Goal: Task Accomplishment & Management: Manage account settings

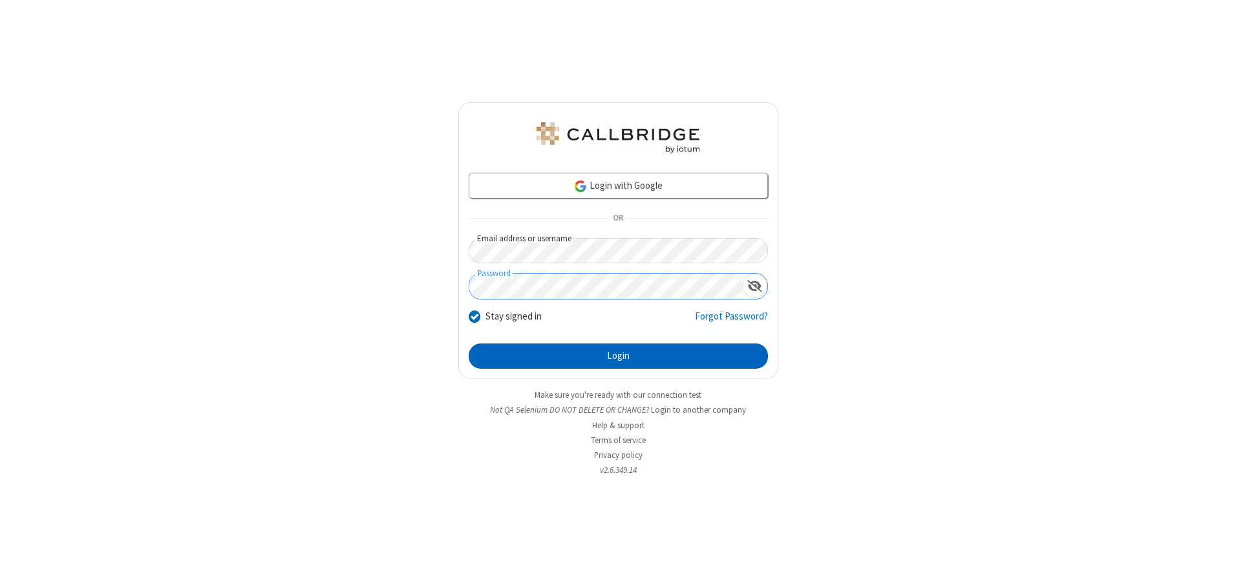
click at [618, 356] on button "Login" at bounding box center [618, 356] width 299 height 26
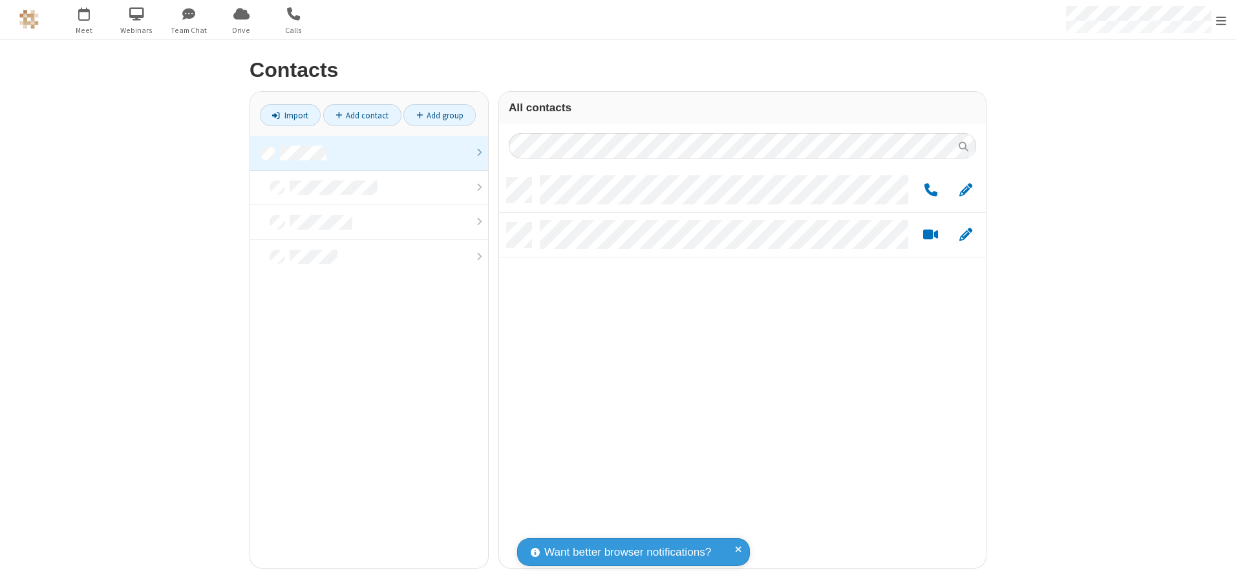
scroll to position [390, 477]
click at [369, 153] on link at bounding box center [369, 153] width 238 height 35
click at [966, 189] on span "Edit" at bounding box center [965, 190] width 13 height 16
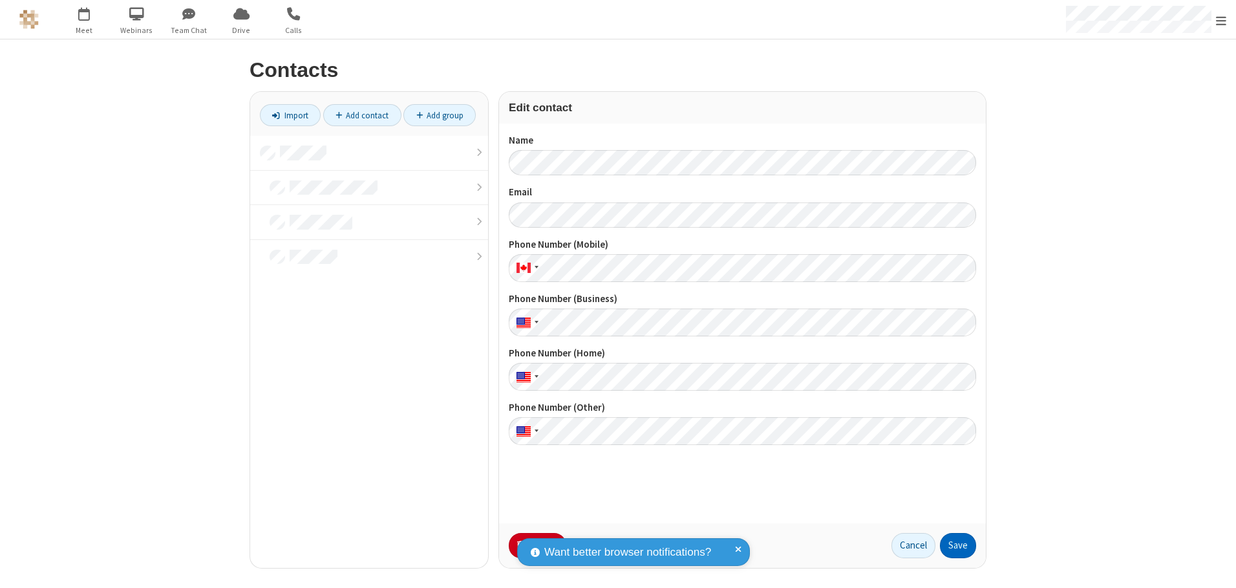
click at [958, 545] on button "Save" at bounding box center [958, 546] width 36 height 26
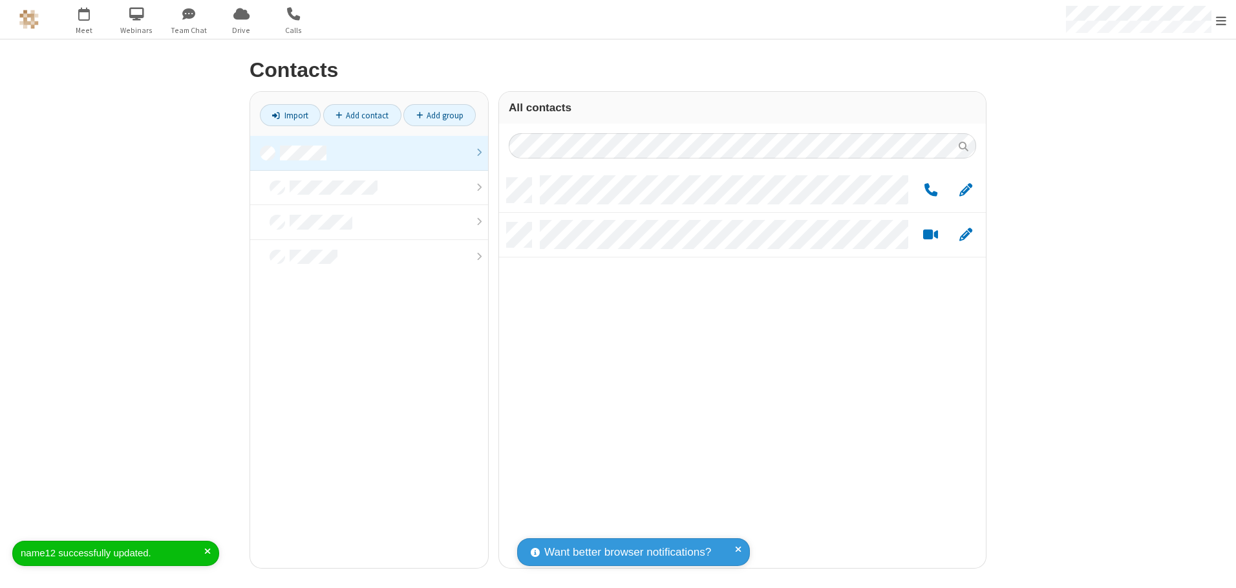
scroll to position [390, 477]
